Goal: Task Accomplishment & Management: Manage account settings

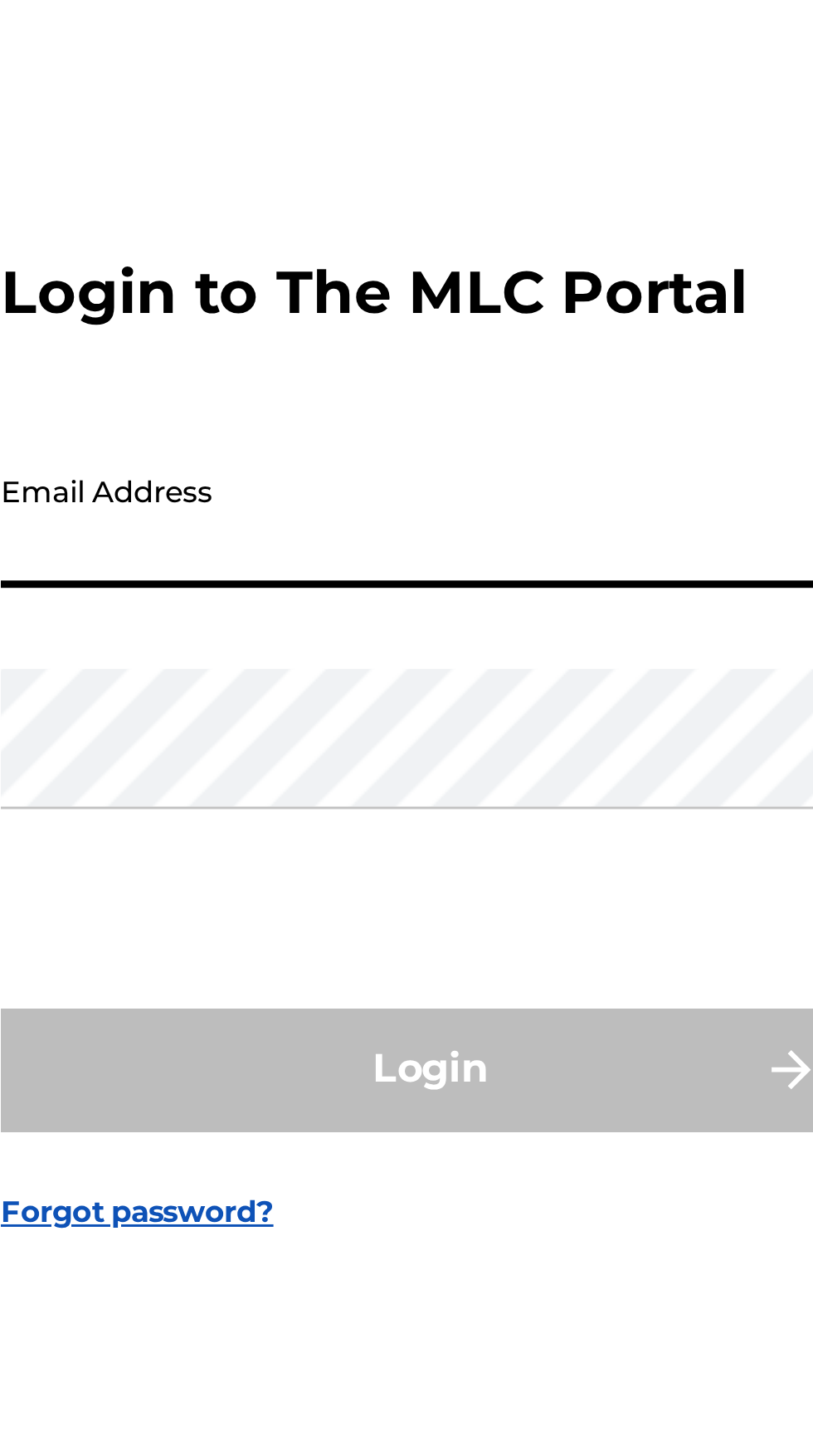
click at [382, 705] on input "Email Address" at bounding box center [401, 681] width 281 height 47
type input "[EMAIL_ADDRESS][DOMAIN_NAME]"
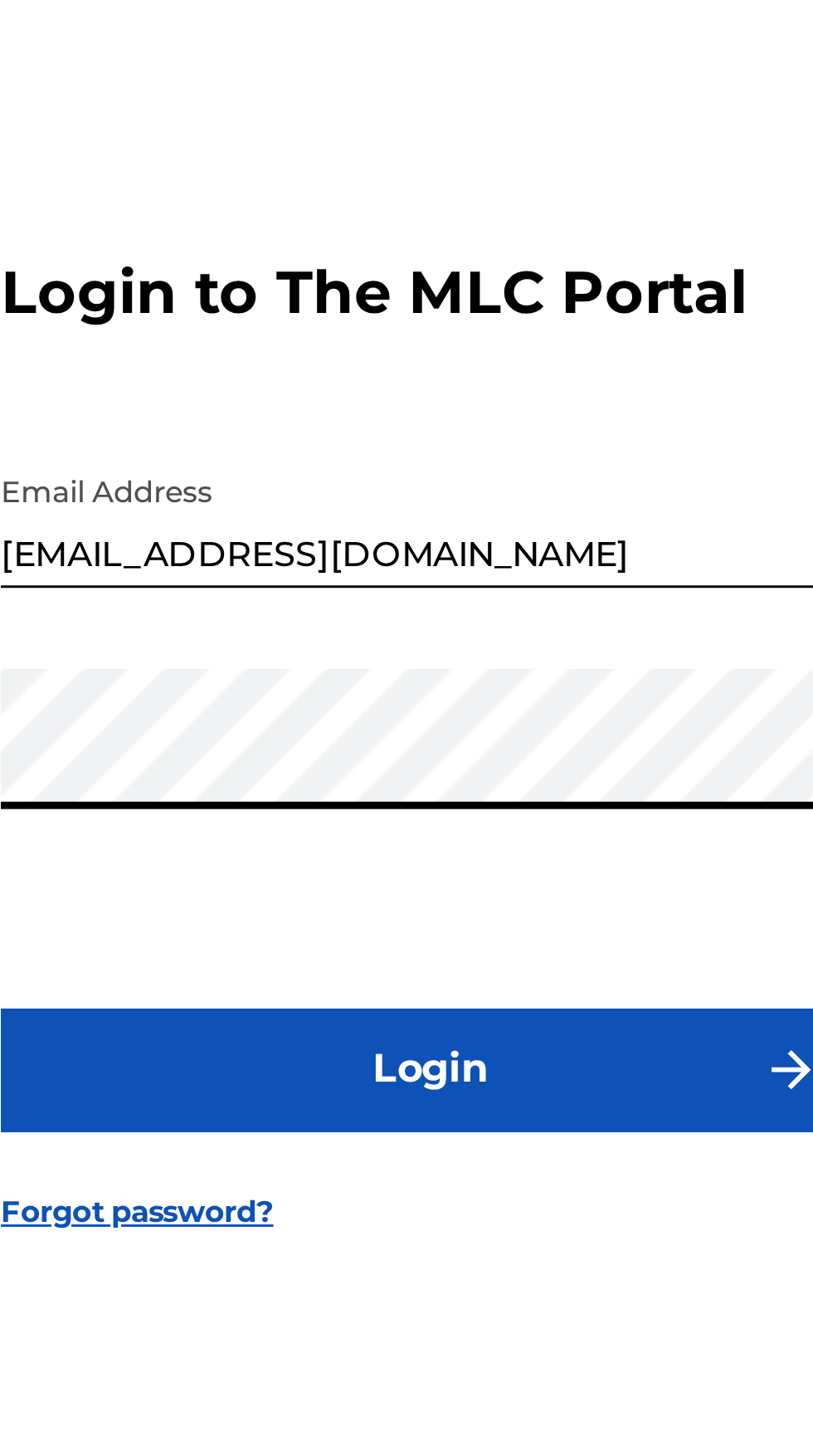
click at [415, 888] on button "Login" at bounding box center [406, 868] width 290 height 42
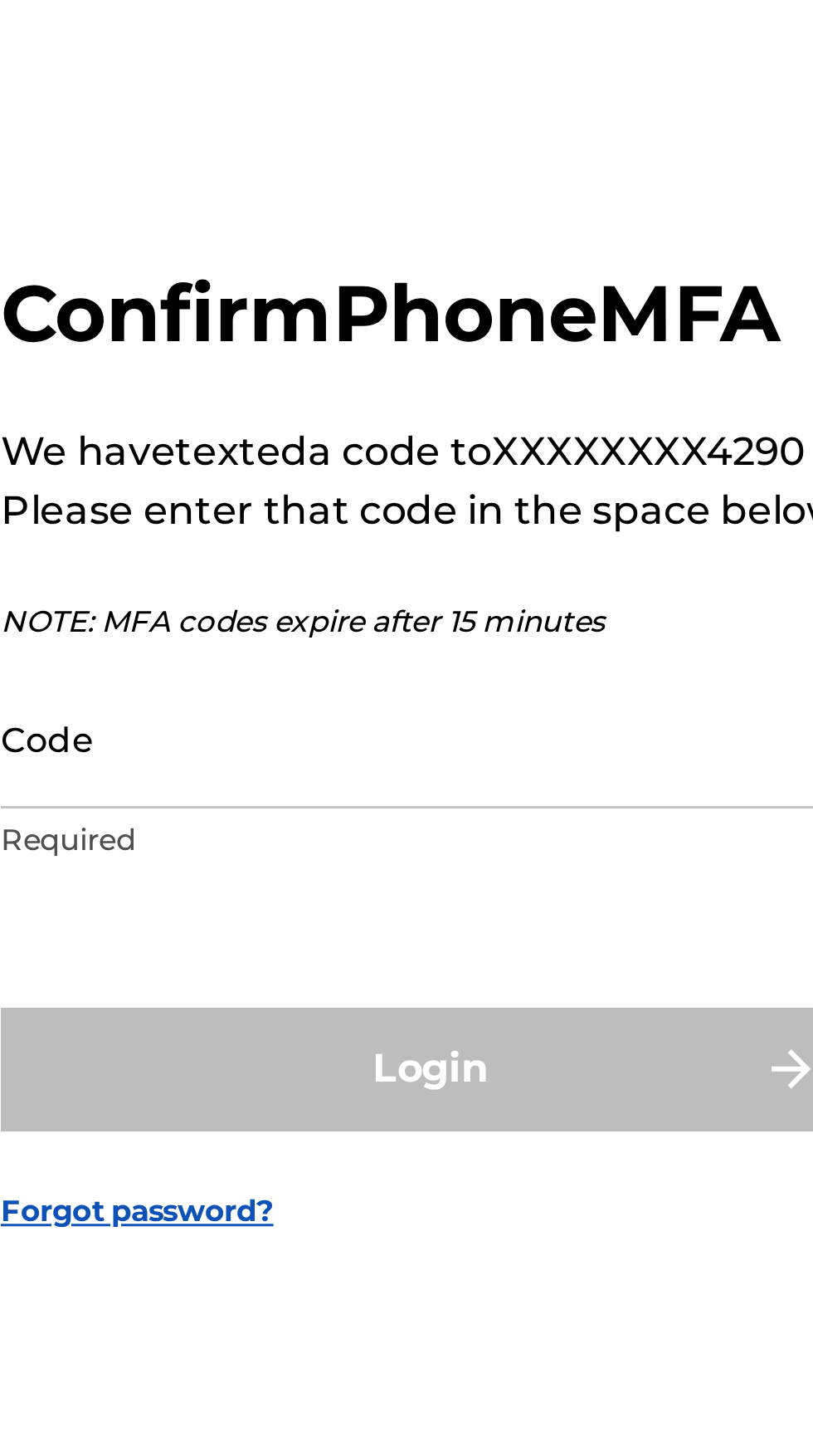
click at [336, 778] on input "Code" at bounding box center [401, 754] width 281 height 47
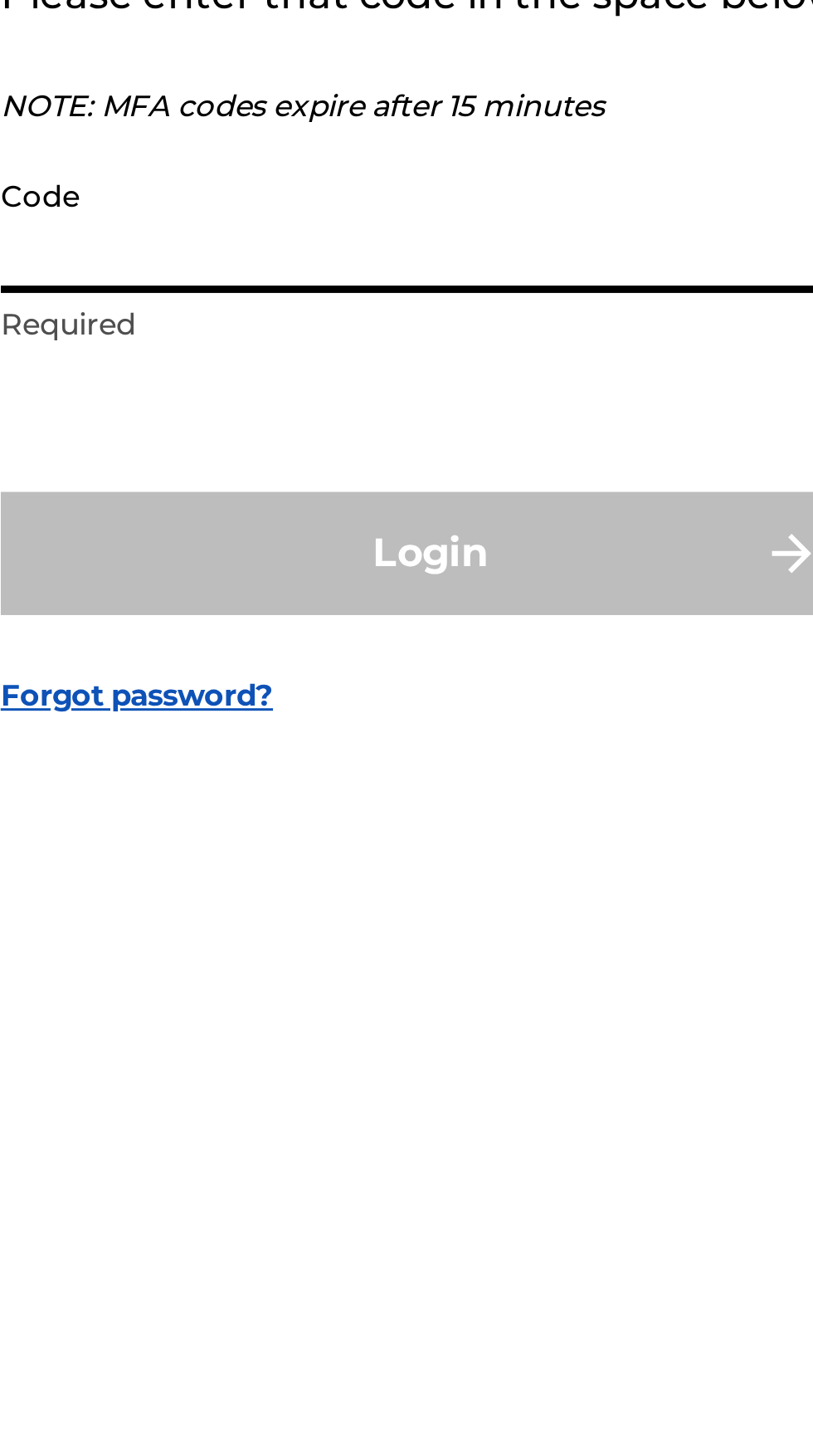
click at [354, 778] on input "Code" at bounding box center [401, 754] width 281 height 47
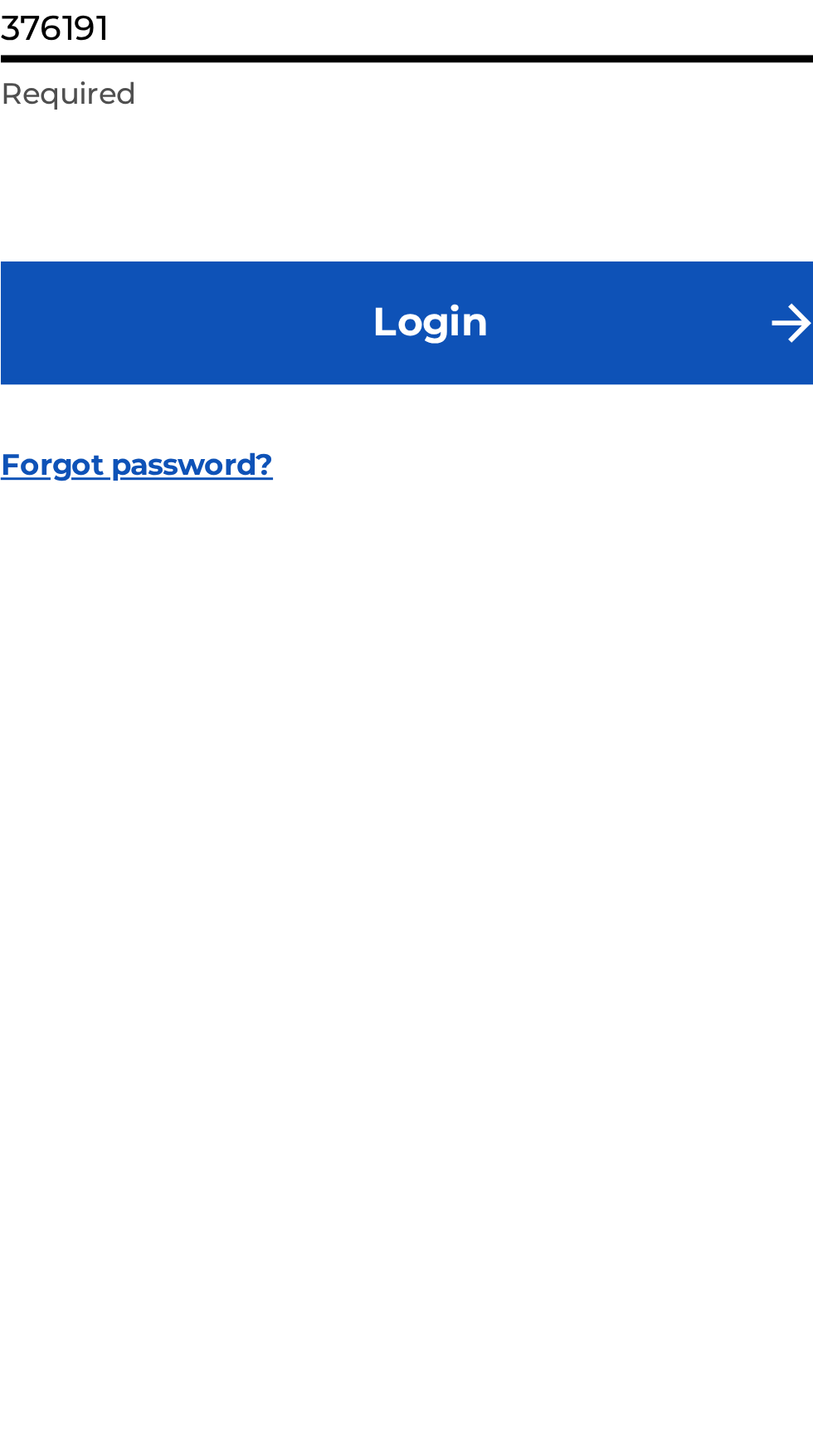
type input "376191"
click at [446, 887] on button "Login" at bounding box center [406, 866] width 290 height 42
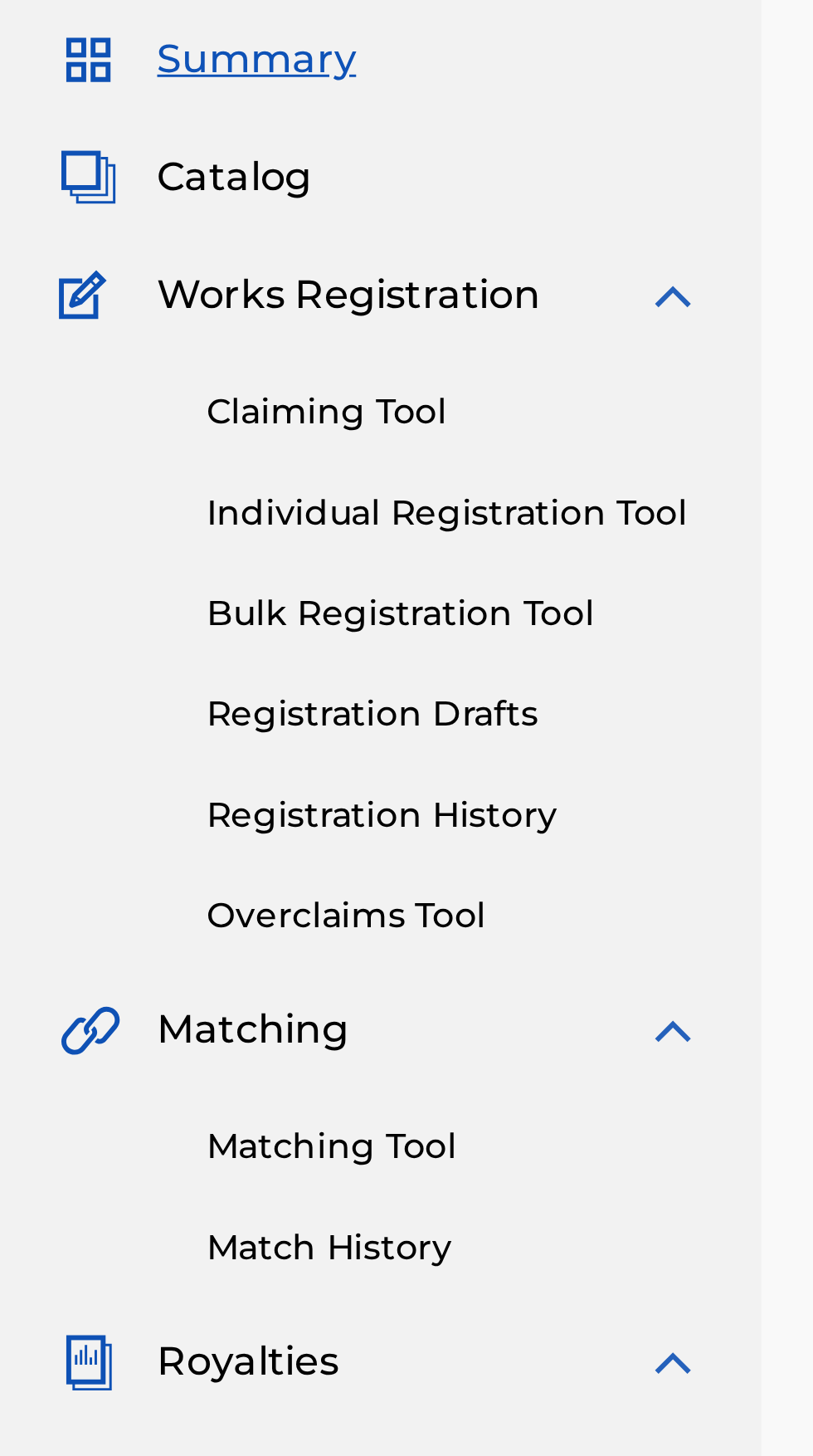
click at [141, 495] on link "Matching Tool" at bounding box center [153, 493] width 168 height 17
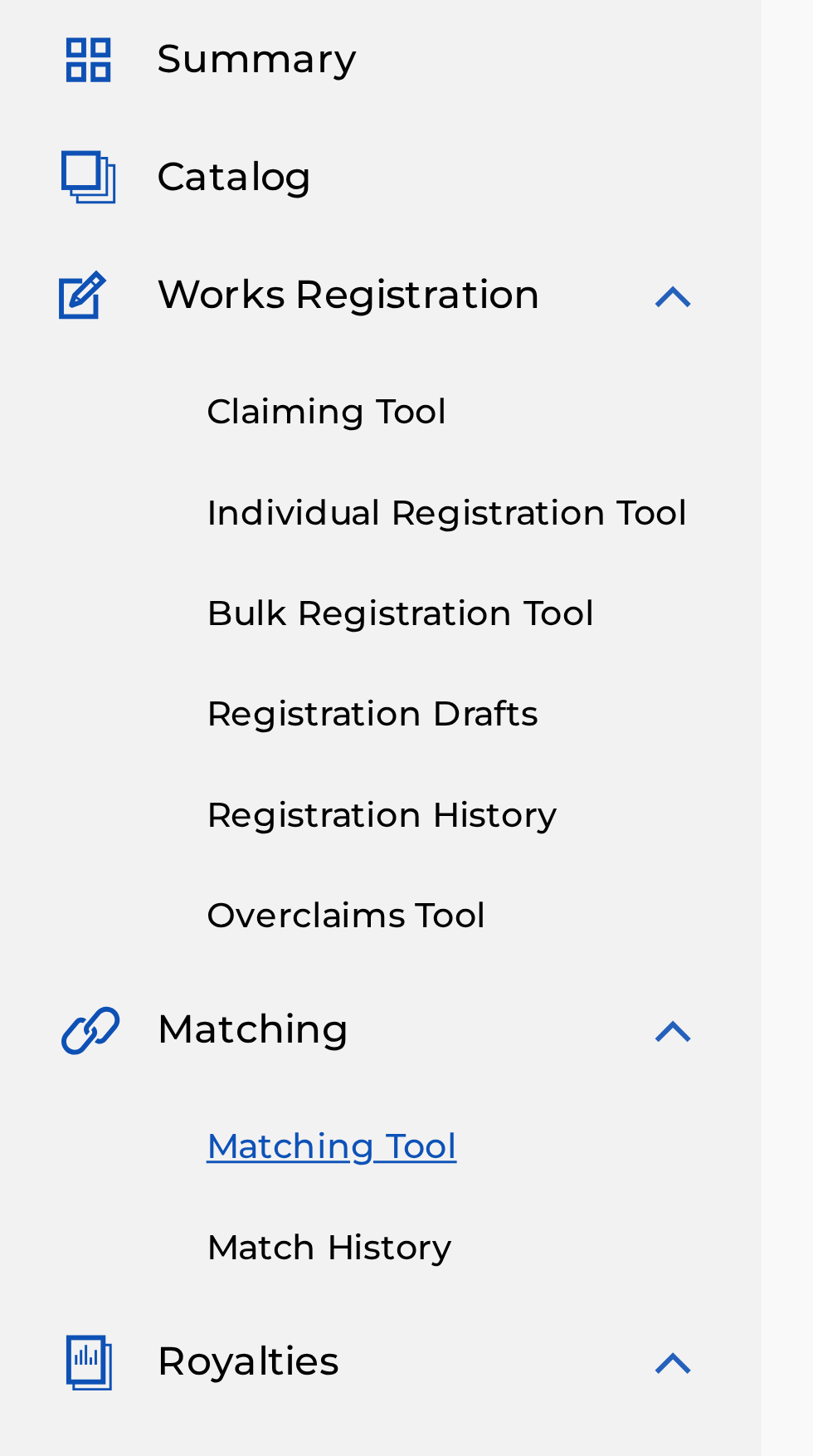
click at [114, 493] on link "Matching Tool" at bounding box center [153, 493] width 168 height 17
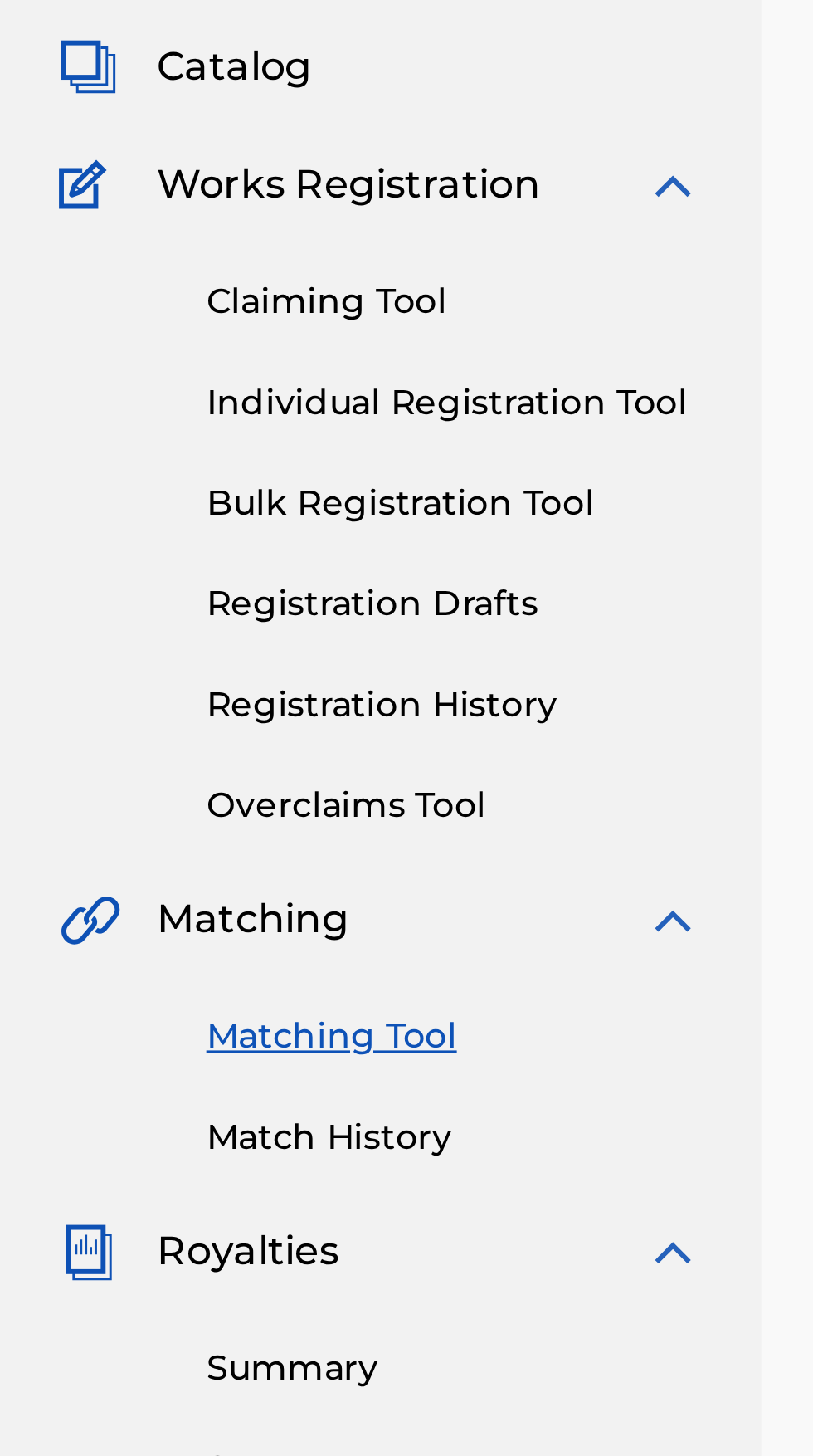
click at [136, 522] on link "Match History" at bounding box center [153, 526] width 168 height 17
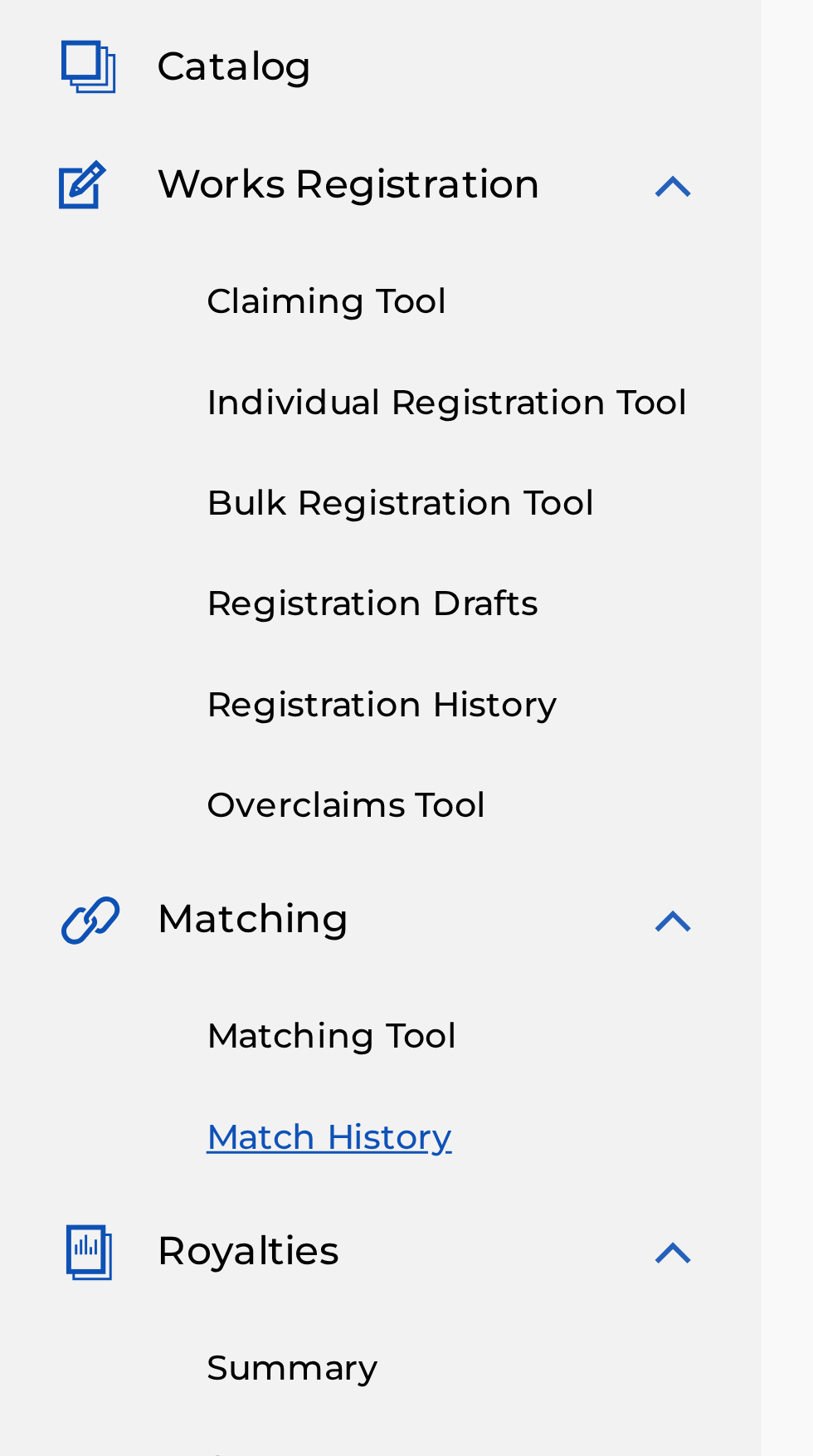
click at [146, 344] on link "Registration Drafts" at bounding box center [153, 347] width 168 height 17
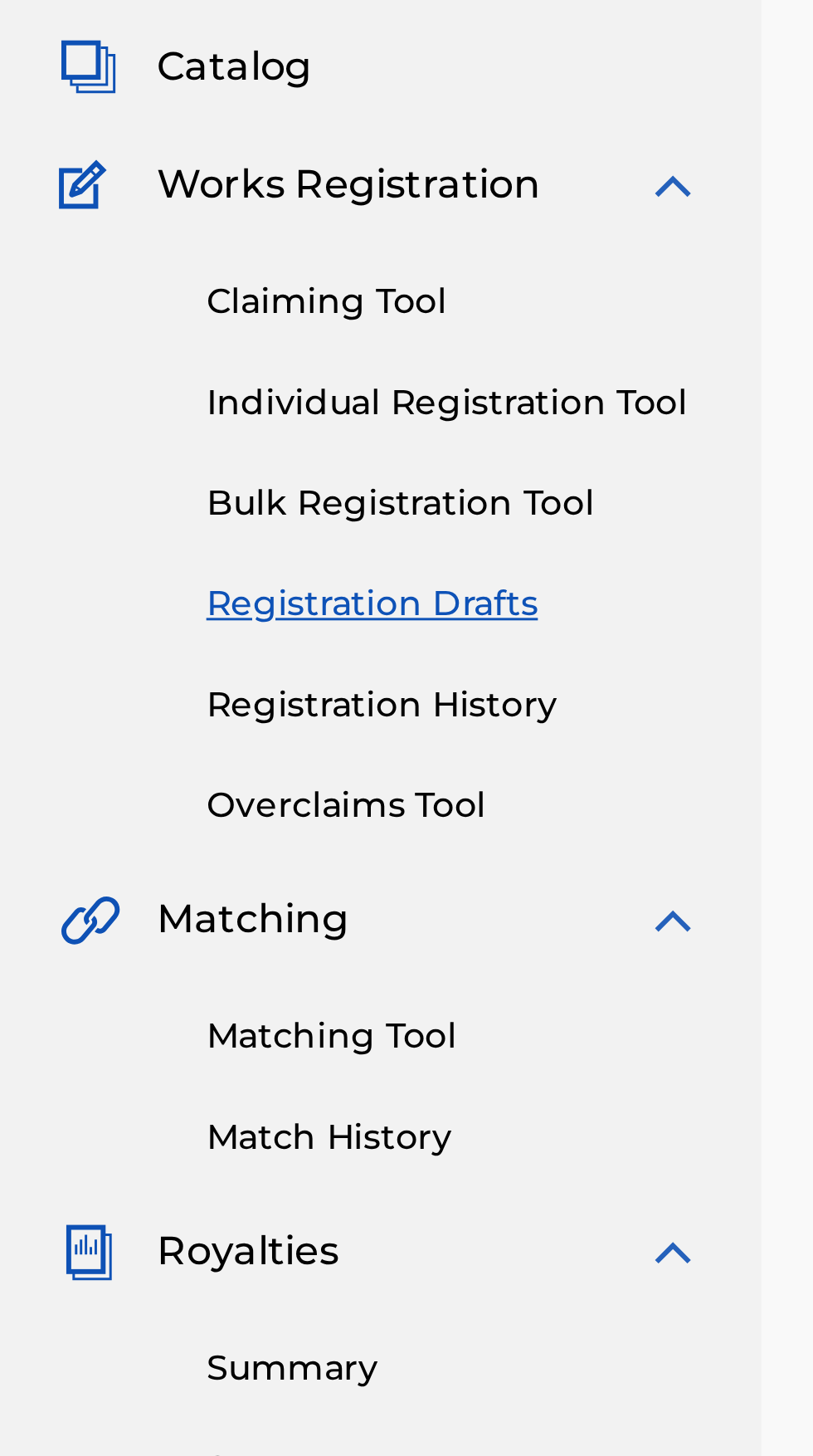
click at [234, 453] on img at bounding box center [227, 453] width 20 height 20
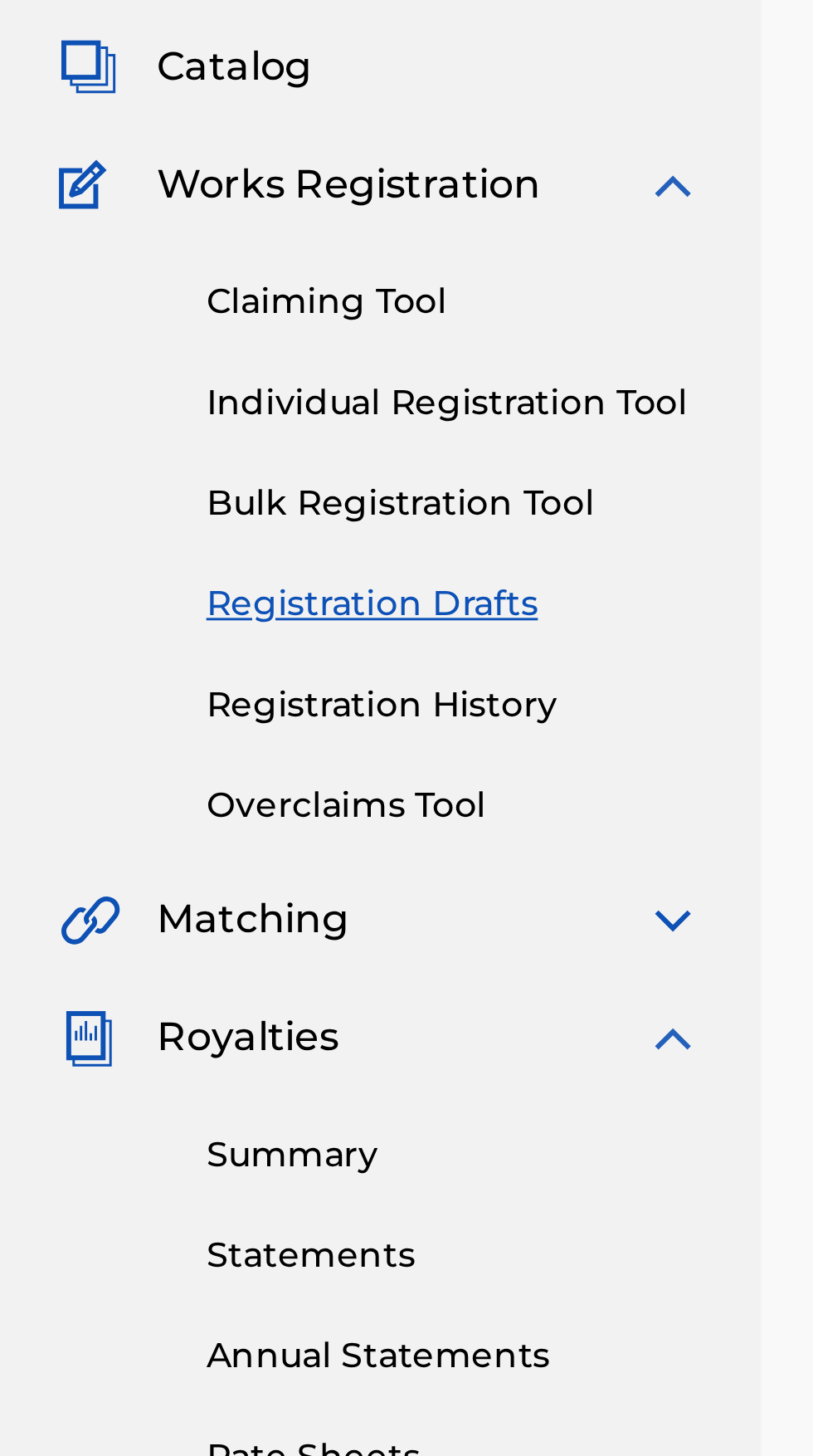
click at [122, 564] on link "Statements" at bounding box center [153, 566] width 168 height 17
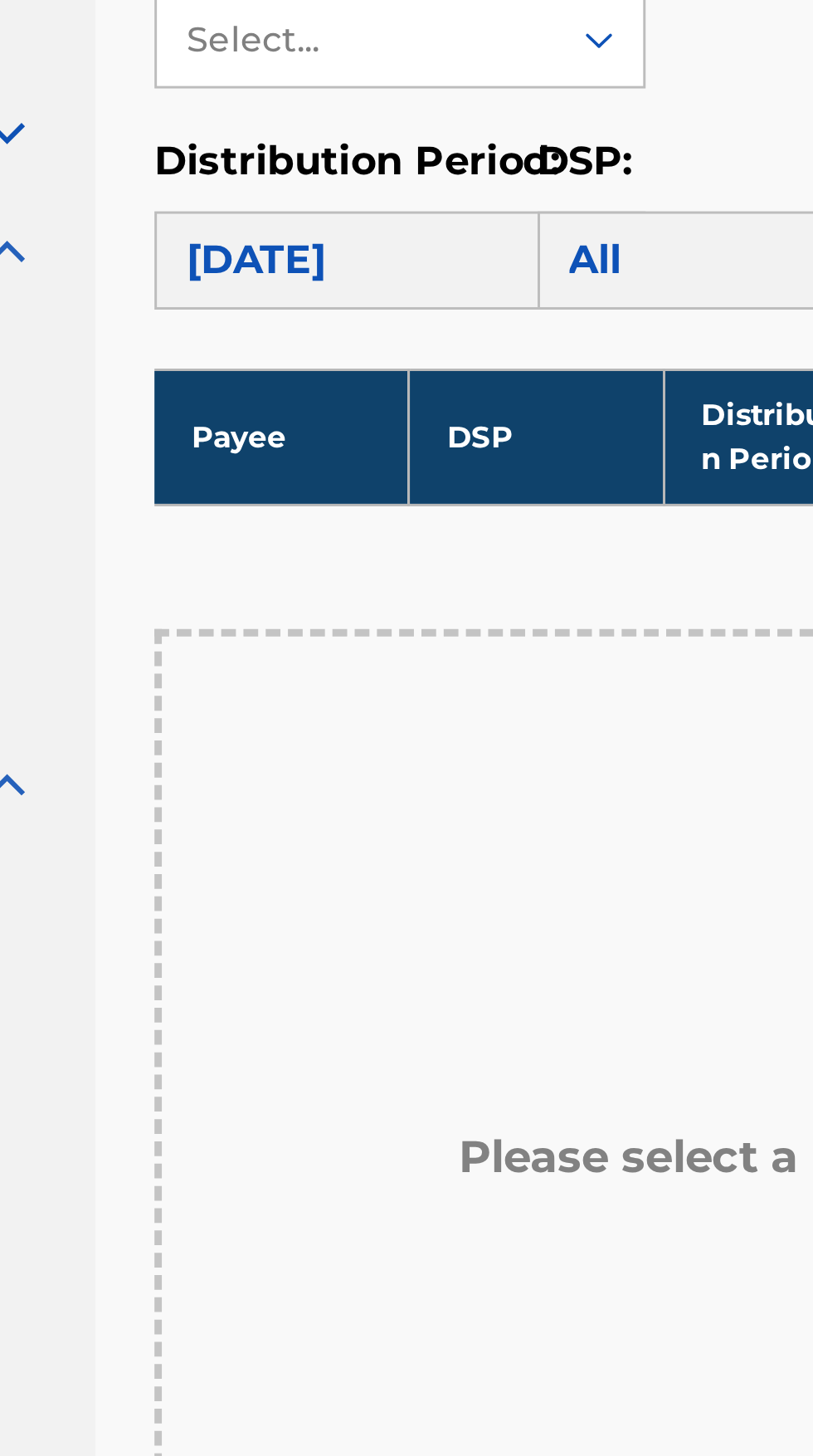
click at [440, 494] on div "All" at bounding box center [489, 496] width 166 height 33
click at [431, 495] on div "All" at bounding box center [489, 496] width 166 height 33
click at [362, 495] on div "[DATE]" at bounding box center [360, 496] width 166 height 33
click at [348, 495] on div "[DATE]" at bounding box center [360, 496] width 166 height 33
